Goal: Task Accomplishment & Management: Use online tool/utility

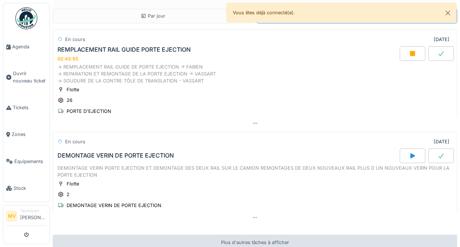
click at [407, 50] on div at bounding box center [412, 53] width 26 height 15
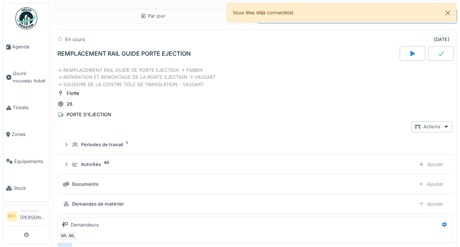
click at [116, 164] on div "Activités 40" at bounding box center [242, 164] width 340 height 7
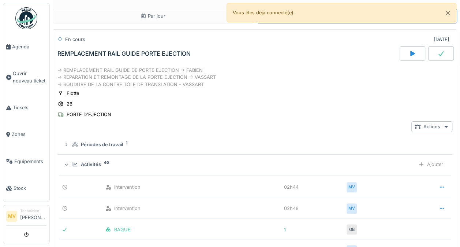
click at [435, 52] on div at bounding box center [441, 53] width 26 height 15
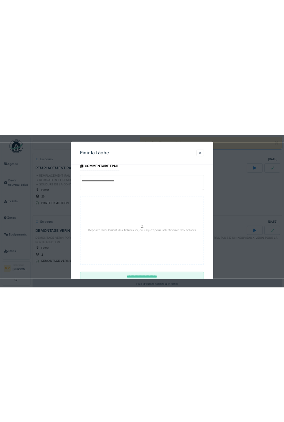
scroll to position [14, 0]
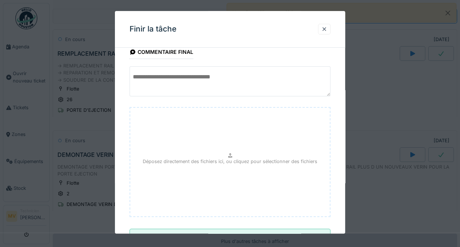
click at [145, 67] on textarea at bounding box center [229, 81] width 201 height 30
click at [205, 72] on textarea at bounding box center [229, 81] width 201 height 30
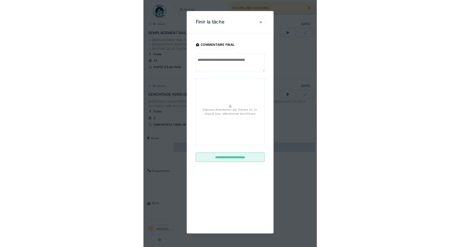
scroll to position [0, 0]
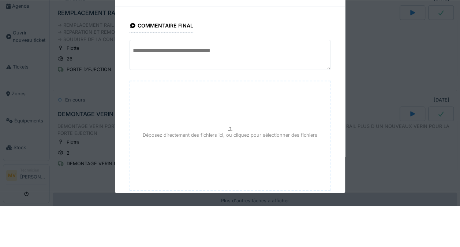
click at [149, 92] on textarea at bounding box center [229, 95] width 201 height 30
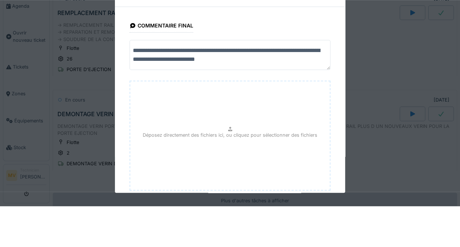
scroll to position [2, 0]
click at [285, 107] on textarea "**********" at bounding box center [230, 95] width 203 height 30
click at [309, 109] on textarea "**********" at bounding box center [230, 95] width 203 height 30
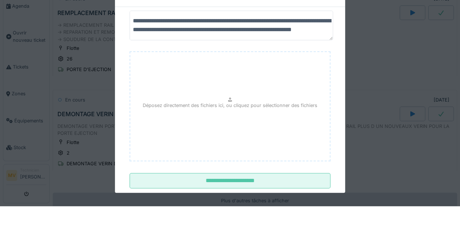
scroll to position [18, 0]
click at [162, 73] on textarea "**********" at bounding box center [230, 66] width 203 height 30
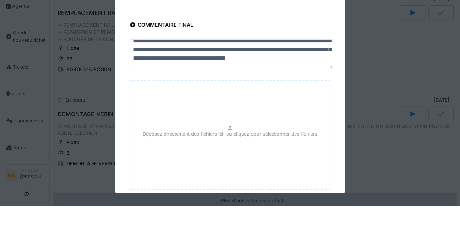
scroll to position [0, 0]
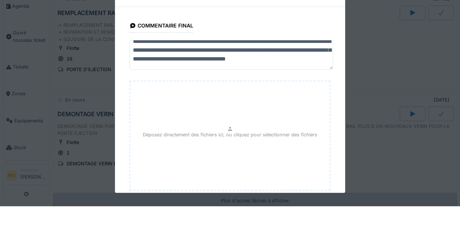
click at [229, 93] on textarea "**********" at bounding box center [230, 95] width 203 height 30
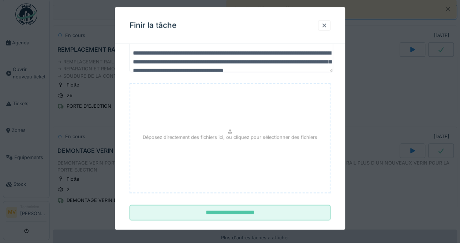
click at [263, 68] on textarea "**********" at bounding box center [230, 61] width 203 height 30
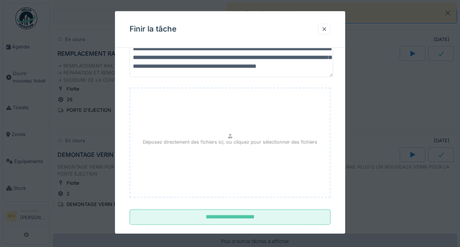
scroll to position [46, 0]
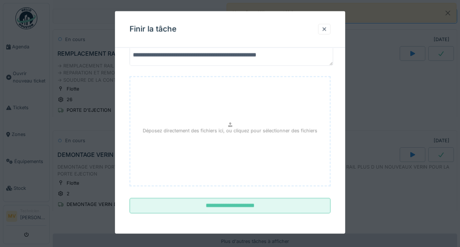
type textarea "**********"
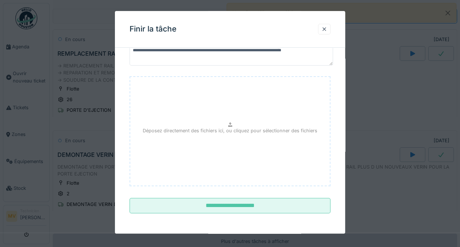
click at [241, 208] on input "**********" at bounding box center [229, 205] width 201 height 15
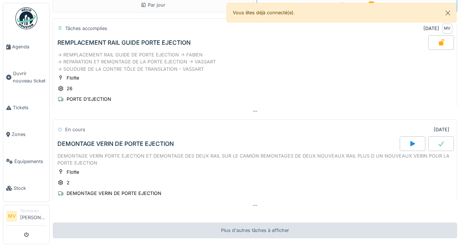
scroll to position [0, 0]
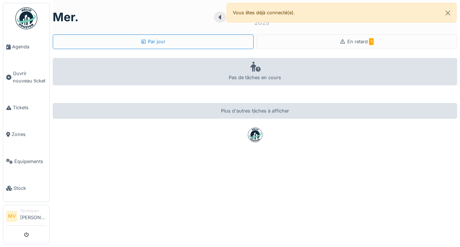
click at [10, 46] on icon at bounding box center [8, 46] width 4 height 5
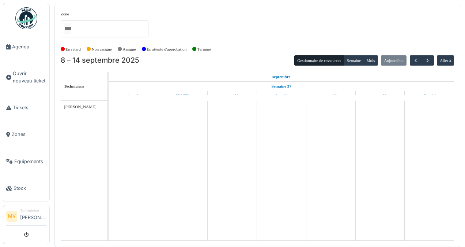
click at [20, 79] on span "Ouvrir nouveau ticket" at bounding box center [30, 77] width 34 height 14
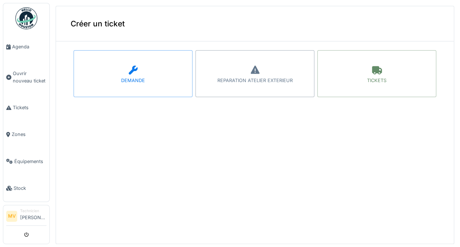
click at [13, 113] on link "Tickets" at bounding box center [26, 107] width 46 height 27
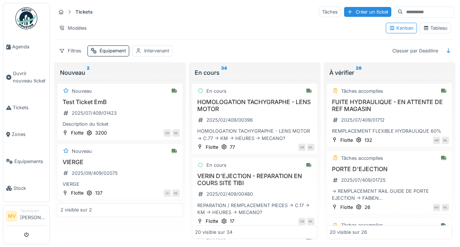
click at [100, 51] on div "Équipement" at bounding box center [112, 50] width 26 height 7
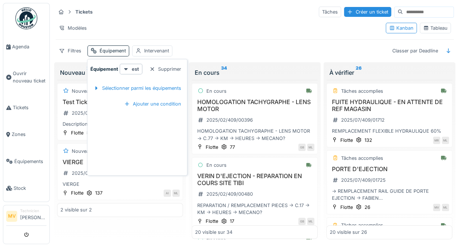
click at [151, 51] on div "Intervenant" at bounding box center [156, 50] width 25 height 7
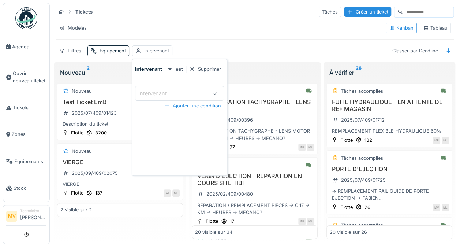
click at [68, 25] on div "Modèles" at bounding box center [73, 28] width 34 height 11
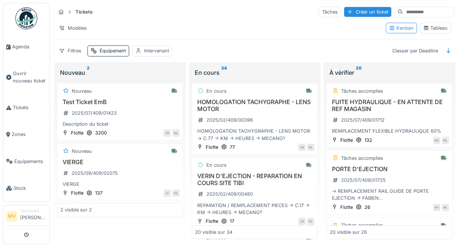
click at [403, 11] on input at bounding box center [428, 12] width 50 height 10
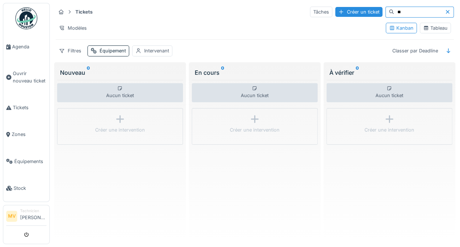
type input "**"
click at [399, 80] on div "Aucun ticket Créer une intervention" at bounding box center [389, 159] width 126 height 159
click at [400, 68] on div "À vérifier 0" at bounding box center [389, 72] width 120 height 9
click at [343, 75] on div "À vérifier 0" at bounding box center [389, 72] width 120 height 9
click at [390, 90] on div "Aucun ticket" at bounding box center [389, 92] width 126 height 19
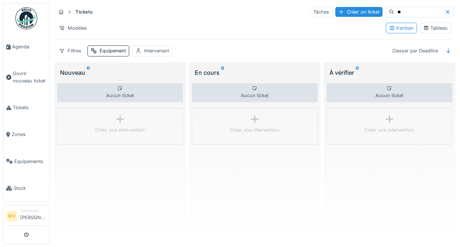
click at [387, 95] on div "Aucun ticket" at bounding box center [389, 92] width 126 height 19
click at [216, 75] on div "En cours 0" at bounding box center [255, 72] width 120 height 9
click at [215, 68] on div "En cours 0" at bounding box center [255, 72] width 120 height 9
click at [252, 99] on div "Aucun ticket" at bounding box center [255, 92] width 126 height 19
click at [445, 12] on icon at bounding box center [447, 12] width 4 height 4
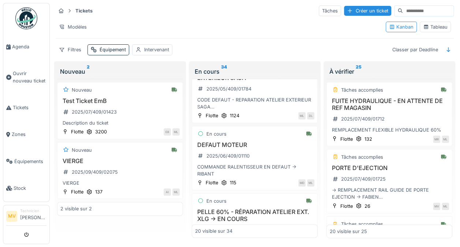
scroll to position [178, 0]
click at [208, 68] on div "En cours 34" at bounding box center [255, 71] width 120 height 9
click at [347, 67] on div "À vérifier 25" at bounding box center [389, 71] width 120 height 9
click at [355, 67] on sup "25" at bounding box center [358, 71] width 6 height 9
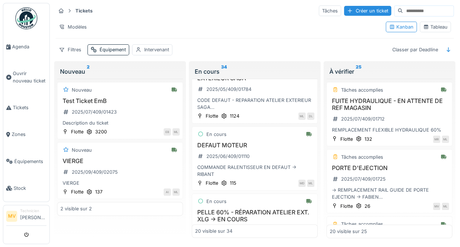
scroll to position [0, 0]
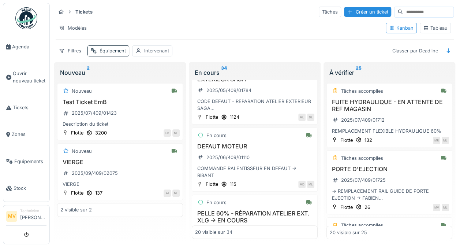
click at [65, 23] on div "Modèles" at bounding box center [73, 28] width 34 height 11
click at [69, 51] on div "Remplacer le modèle" at bounding box center [87, 51] width 61 height 11
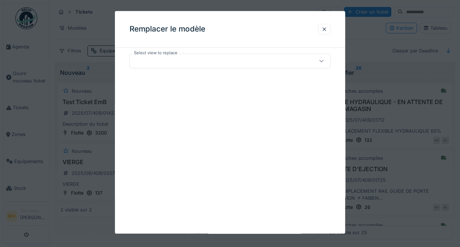
click at [326, 26] on div at bounding box center [324, 29] width 6 height 7
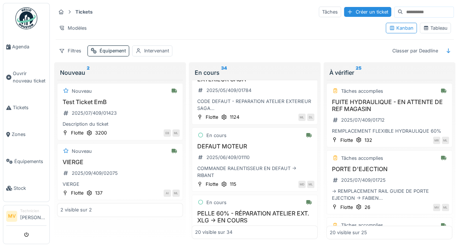
click at [77, 23] on div "Modèles" at bounding box center [73, 28] width 34 height 11
click at [84, 13] on strong "Tickets" at bounding box center [83, 11] width 23 height 7
click at [86, 7] on div "Tickets" at bounding box center [76, 12] width 40 height 12
click at [66, 12] on div at bounding box center [61, 11] width 11 height 9
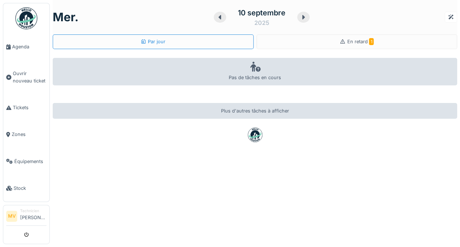
click at [341, 45] on div "En retard 1" at bounding box center [356, 41] width 34 height 7
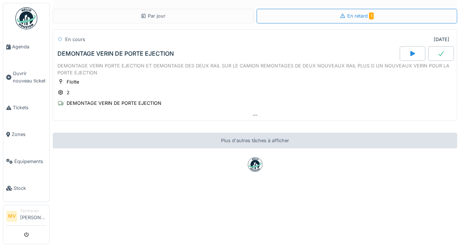
click at [129, 15] on div "Par jour" at bounding box center [153, 16] width 201 height 15
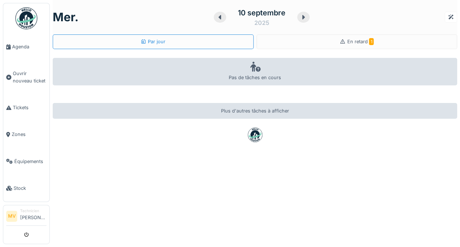
click at [216, 15] on icon at bounding box center [219, 17] width 7 height 6
click at [227, 15] on icon at bounding box center [230, 17] width 7 height 6
click at [218, 15] on icon at bounding box center [220, 17] width 7 height 6
click at [215, 14] on div at bounding box center [221, 17] width 12 height 11
click at [219, 16] on icon at bounding box center [222, 17] width 7 height 6
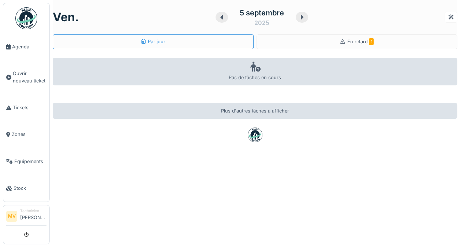
click at [220, 17] on icon at bounding box center [221, 17] width 3 height 4
click at [219, 16] on icon at bounding box center [220, 17] width 3 height 4
click at [227, 15] on icon at bounding box center [230, 17] width 7 height 6
click at [226, 16] on div at bounding box center [231, 17] width 11 height 11
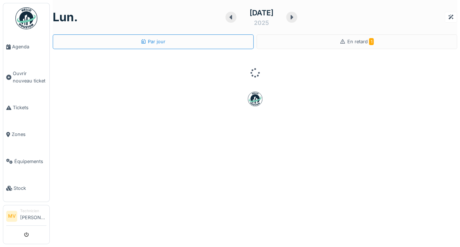
click at [225, 22] on div "1 septembre 2025" at bounding box center [261, 17] width 72 height 23
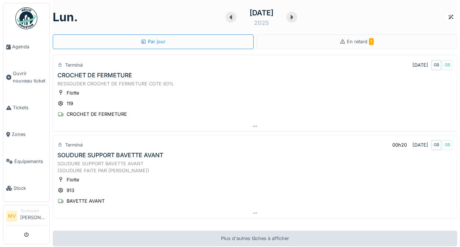
click at [227, 18] on icon at bounding box center [230, 17] width 7 height 6
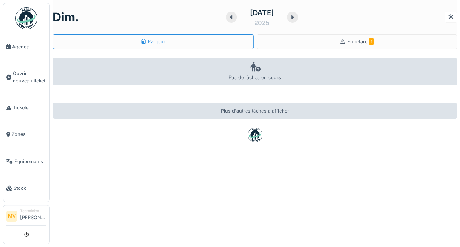
click at [227, 19] on icon at bounding box center [230, 17] width 7 height 6
click at [229, 19] on icon at bounding box center [232, 17] width 7 height 6
click at [227, 12] on div at bounding box center [231, 17] width 11 height 11
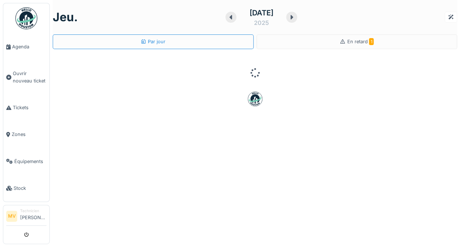
click at [252, 8] on div "28 août" at bounding box center [261, 12] width 24 height 11
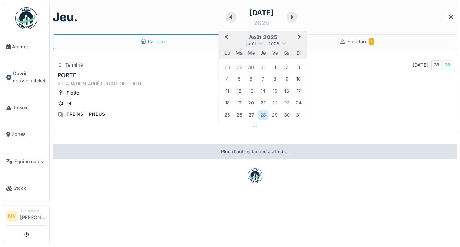
click at [281, 94] on div "16" at bounding box center [286, 91] width 10 height 10
click at [282, 94] on div "16" at bounding box center [286, 91] width 10 height 10
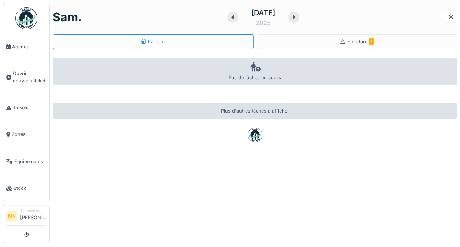
click at [24, 23] on img at bounding box center [26, 18] width 22 height 22
click at [13, 134] on link "Zones" at bounding box center [26, 134] width 46 height 27
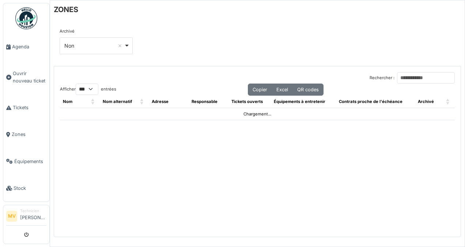
select select "***"
click at [18, 161] on link "Équipements" at bounding box center [26, 161] width 46 height 27
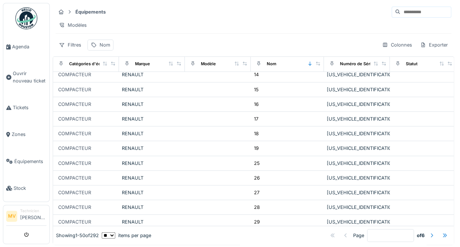
scroll to position [139, 0]
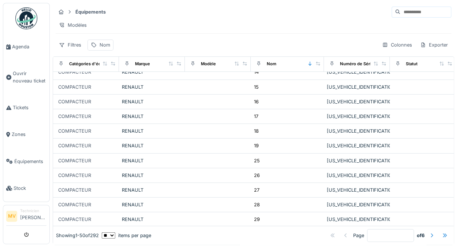
click at [120, 180] on td "RENAULT" at bounding box center [152, 175] width 66 height 15
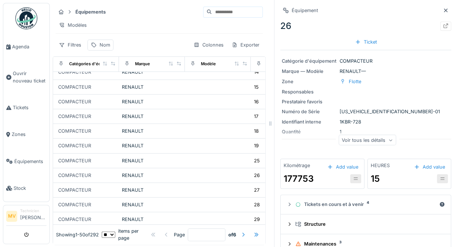
click at [370, 180] on div "15" at bounding box center [376, 178] width 12 height 13
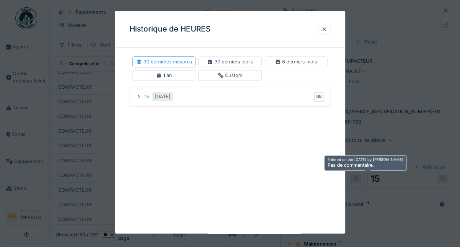
click at [330, 31] on div at bounding box center [324, 29] width 12 height 11
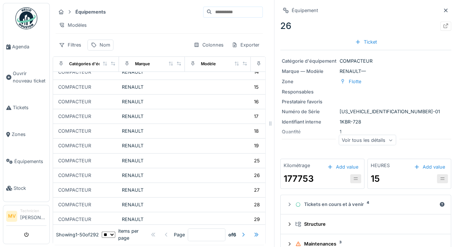
click at [437, 181] on div at bounding box center [442, 178] width 11 height 9
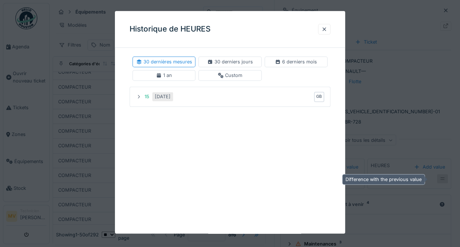
click at [327, 32] on div at bounding box center [324, 29] width 6 height 7
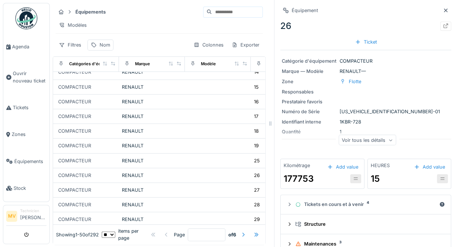
click at [292, 30] on div "26" at bounding box center [365, 25] width 171 height 13
click at [362, 44] on div "Ticket" at bounding box center [366, 42] width 28 height 10
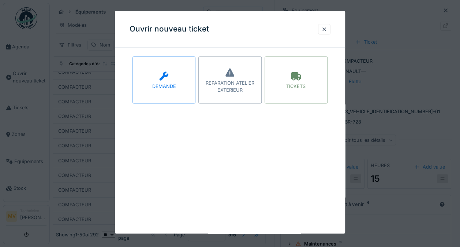
click at [330, 31] on div at bounding box center [324, 29] width 12 height 11
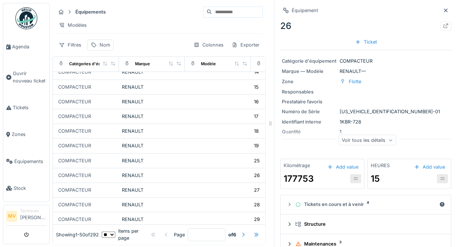
click at [297, 68] on div "Marque — Modèle" at bounding box center [309, 71] width 55 height 7
click at [388, 142] on div "Voir tous les détails" at bounding box center [366, 140] width 63 height 11
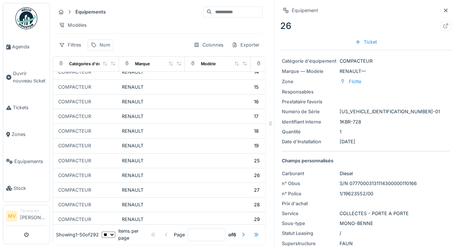
click at [300, 121] on div "Identifiant interne" at bounding box center [309, 121] width 55 height 7
click at [302, 108] on div "Numéro de Série" at bounding box center [309, 111] width 55 height 7
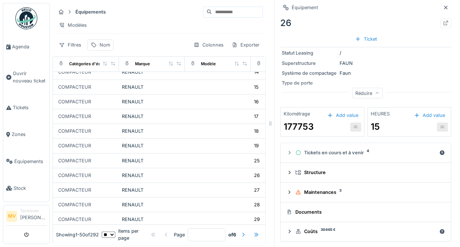
scroll to position [183, 0]
click at [296, 195] on div "Maintenances 3" at bounding box center [368, 191] width 147 height 7
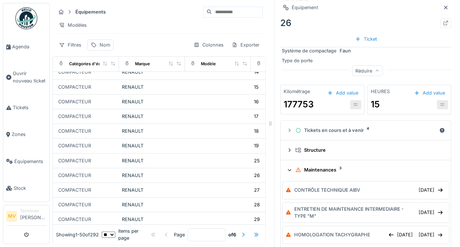
scroll to position [205, 0]
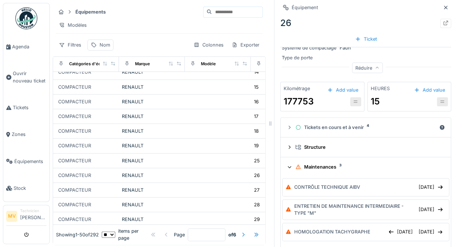
click at [283, 147] on summary "Structure" at bounding box center [365, 147] width 164 height 14
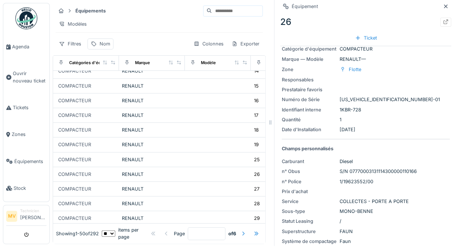
scroll to position [0, 0]
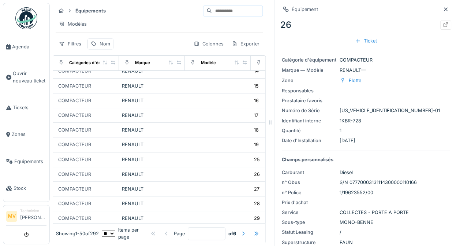
click at [18, 136] on link "Zones" at bounding box center [26, 134] width 46 height 27
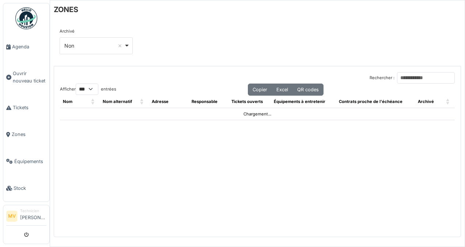
select select "***"
click at [12, 107] on li "Tickets" at bounding box center [26, 107] width 40 height 7
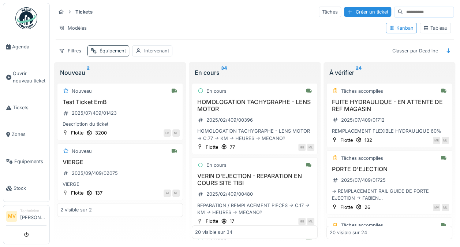
click at [319, 10] on div "Tâches" at bounding box center [330, 12] width 22 height 11
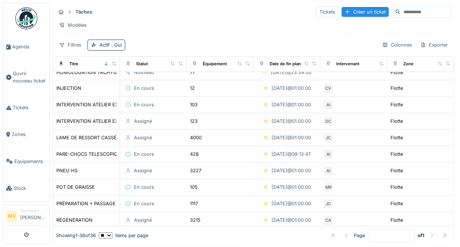
scroll to position [270, 0]
click at [92, 47] on icon at bounding box center [94, 44] width 6 height 5
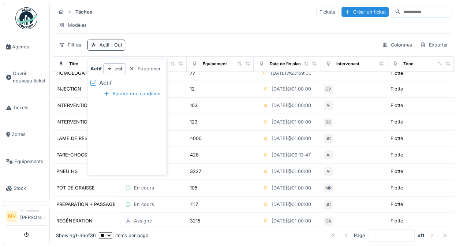
click at [65, 46] on div "Filtres" at bounding box center [70, 44] width 29 height 11
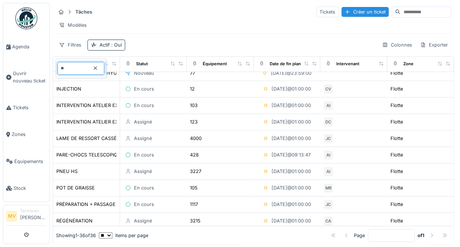
type input "**"
click at [98, 69] on icon at bounding box center [96, 68] width 6 height 5
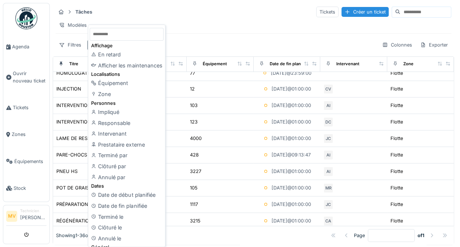
click at [242, 15] on div "Tâches Tickets Créer un ticket" at bounding box center [253, 12] width 395 height 12
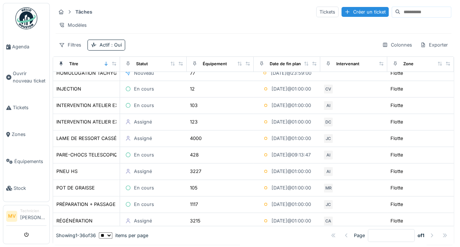
click at [387, 50] on div "Colonnes" at bounding box center [397, 44] width 37 height 11
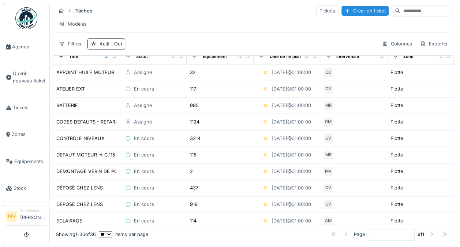
scroll to position [0, 0]
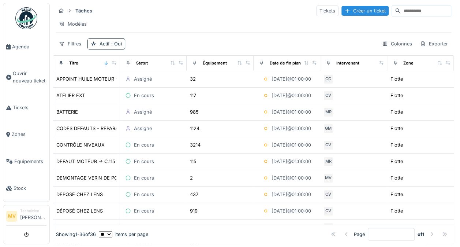
click at [12, 133] on span "Zones" at bounding box center [29, 134] width 35 height 7
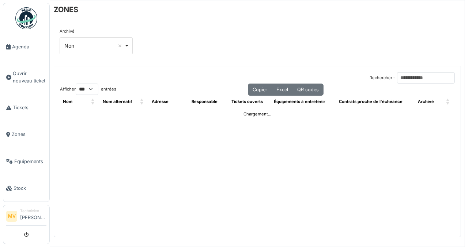
select select "***"
click at [72, 42] on div "Non Remove item" at bounding box center [94, 46] width 60 height 8
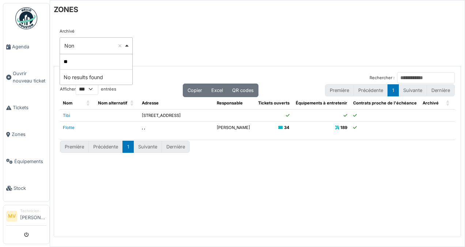
click at [64, 61] on input "**" at bounding box center [96, 61] width 72 height 15
type input "**"
click at [13, 75] on span "Ouvrir nouveau ticket" at bounding box center [30, 77] width 34 height 14
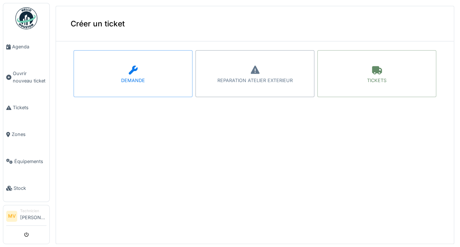
click at [12, 135] on link "Zones" at bounding box center [26, 134] width 46 height 27
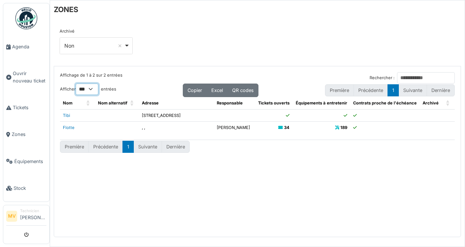
click at [94, 89] on select "** ** *** ***" at bounding box center [87, 88] width 23 height 11
select select "**"
click at [76, 83] on select "** ** *** ***" at bounding box center [87, 88] width 23 height 11
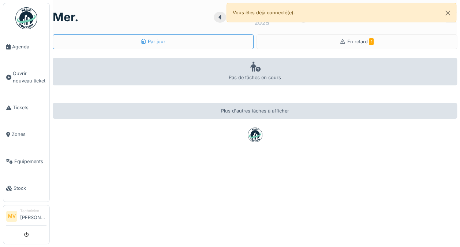
click at [15, 104] on span "Tickets" at bounding box center [30, 107] width 34 height 7
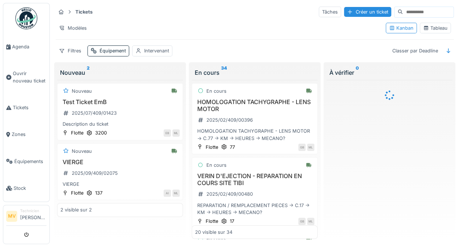
click at [12, 105] on li "Tickets" at bounding box center [26, 107] width 40 height 7
click at [432, 31] on div "Tableau" at bounding box center [434, 28] width 31 height 11
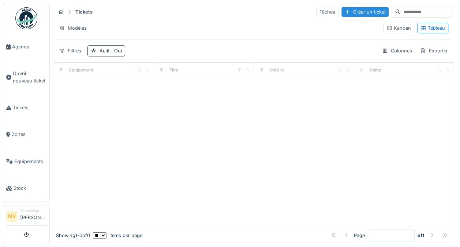
click at [14, 46] on span "Agenda" at bounding box center [29, 46] width 34 height 7
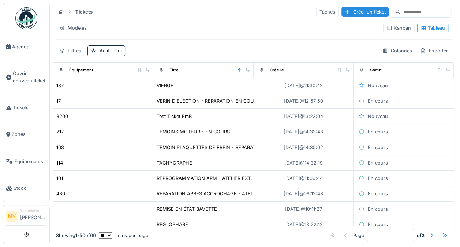
click at [12, 45] on span "Agenda" at bounding box center [29, 46] width 34 height 7
click at [12, 50] on link "Agenda" at bounding box center [26, 46] width 46 height 27
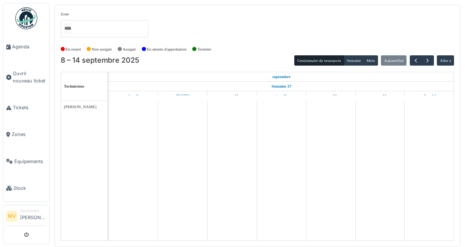
click at [14, 46] on span "Agenda" at bounding box center [29, 46] width 34 height 7
click at [17, 106] on span "Tickets" at bounding box center [30, 107] width 34 height 7
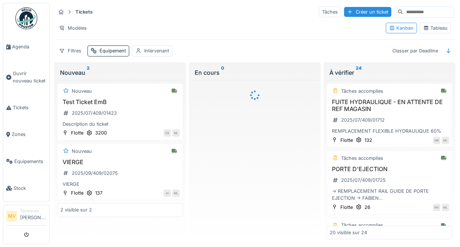
click at [432, 29] on div "Tableau" at bounding box center [435, 28] width 25 height 7
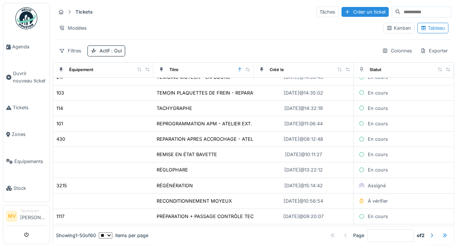
scroll to position [144, 0]
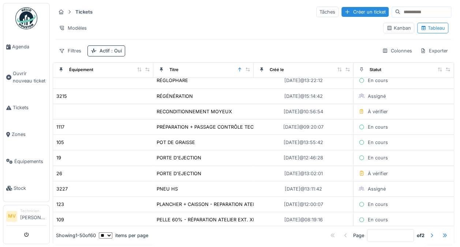
click at [49, 174] on link "Stock" at bounding box center [26, 187] width 46 height 27
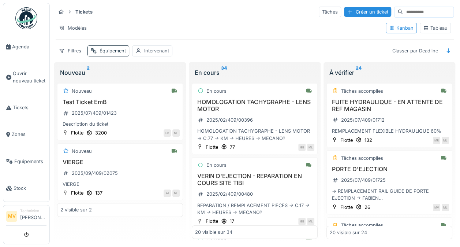
click at [434, 32] on div "Tableau" at bounding box center [434, 28] width 31 height 11
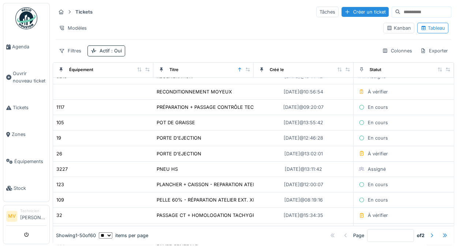
scroll to position [169, 0]
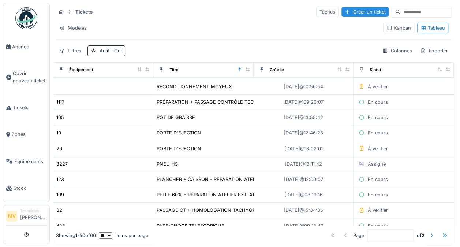
click at [377, 144] on div "À vérifier" at bounding box center [372, 148] width 33 height 8
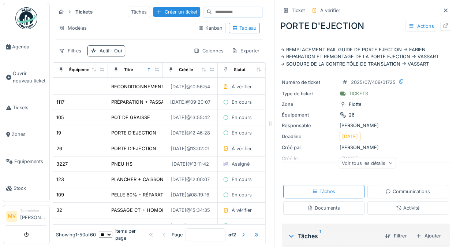
click at [443, 29] on div at bounding box center [446, 26] width 6 height 7
